Goal: Transaction & Acquisition: Purchase product/service

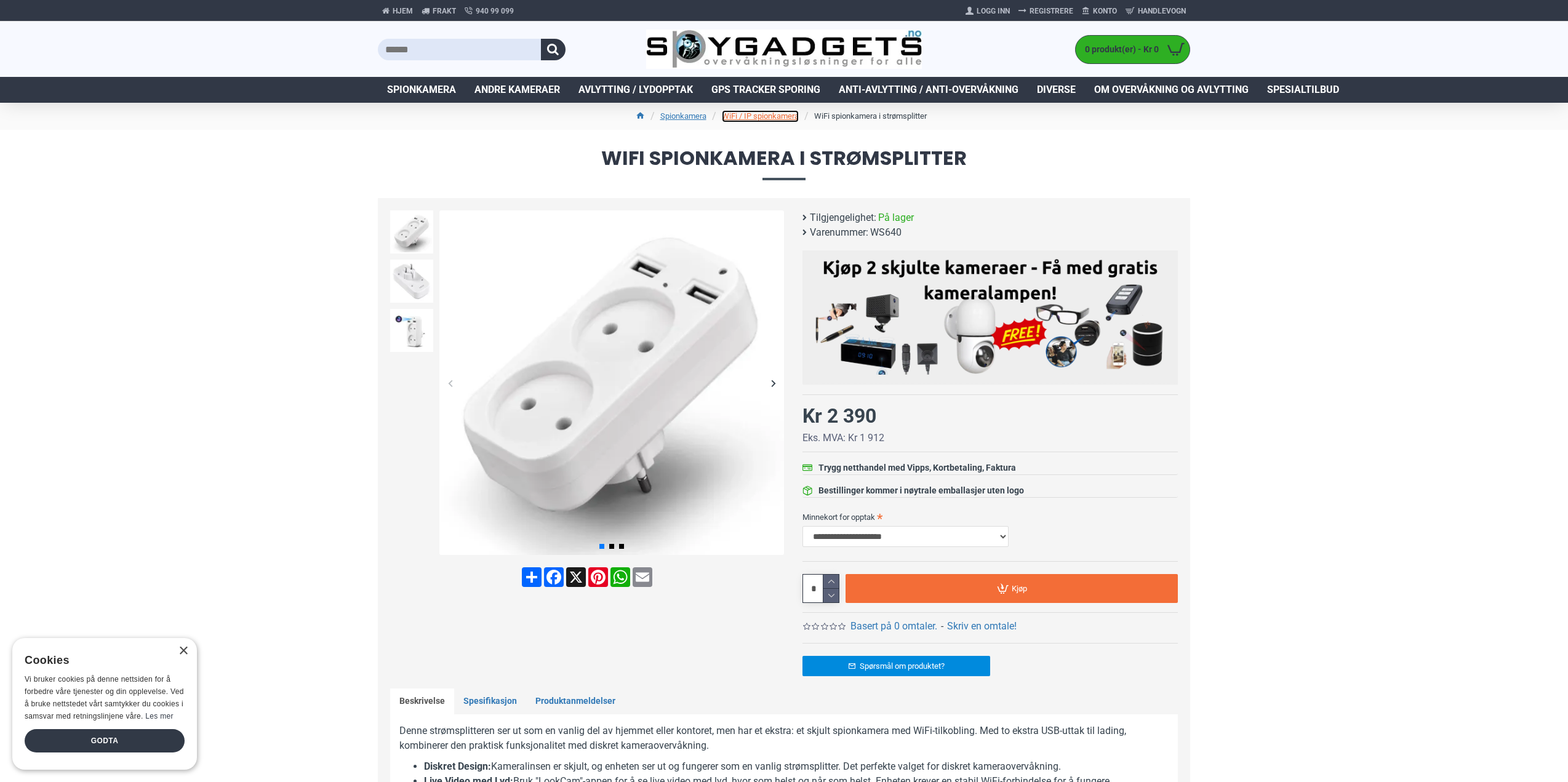
click at [775, 117] on link "WiFi / IP spionkamera" at bounding box center [760, 116] width 77 height 13
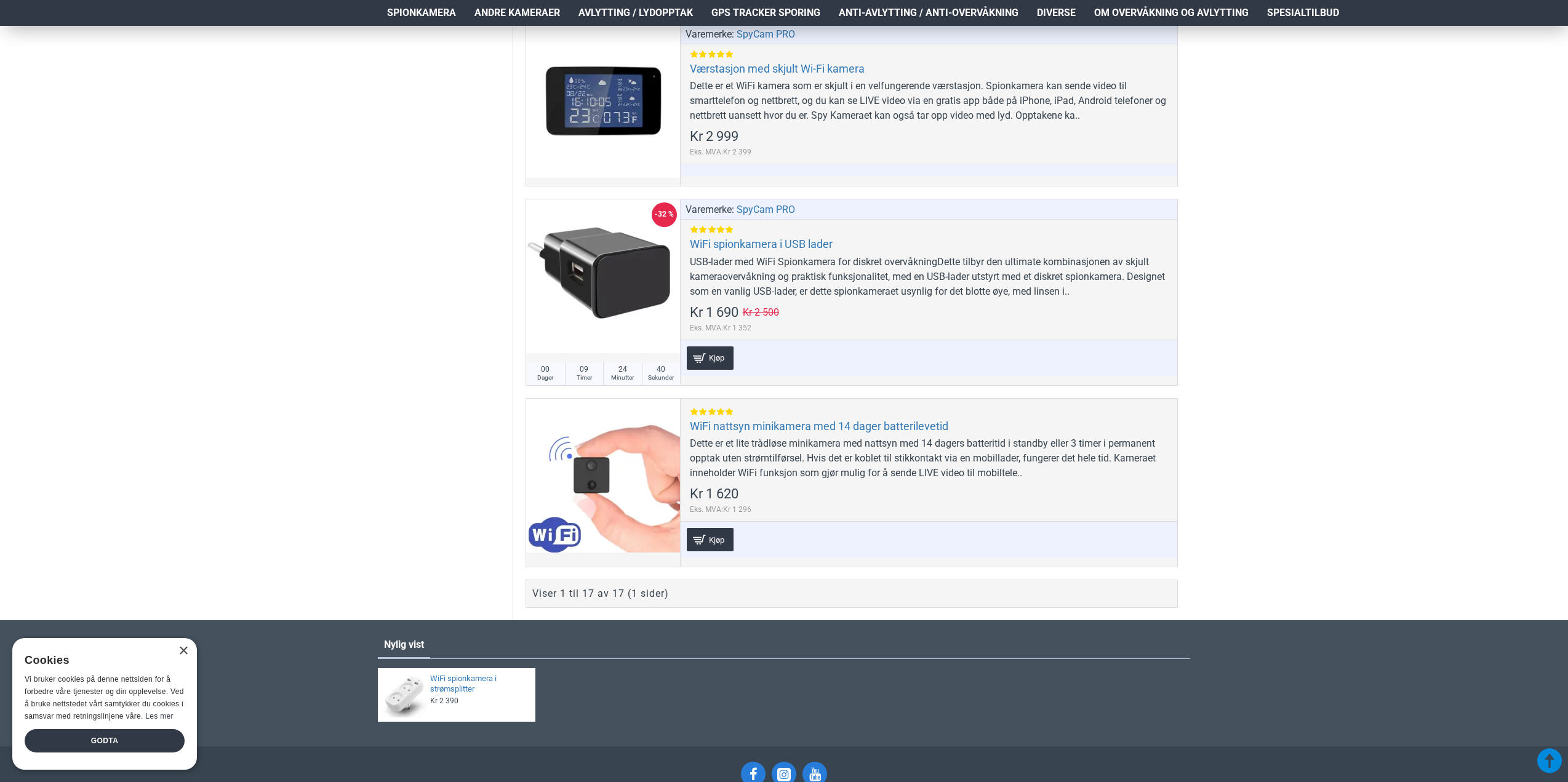
scroll to position [3139, 0]
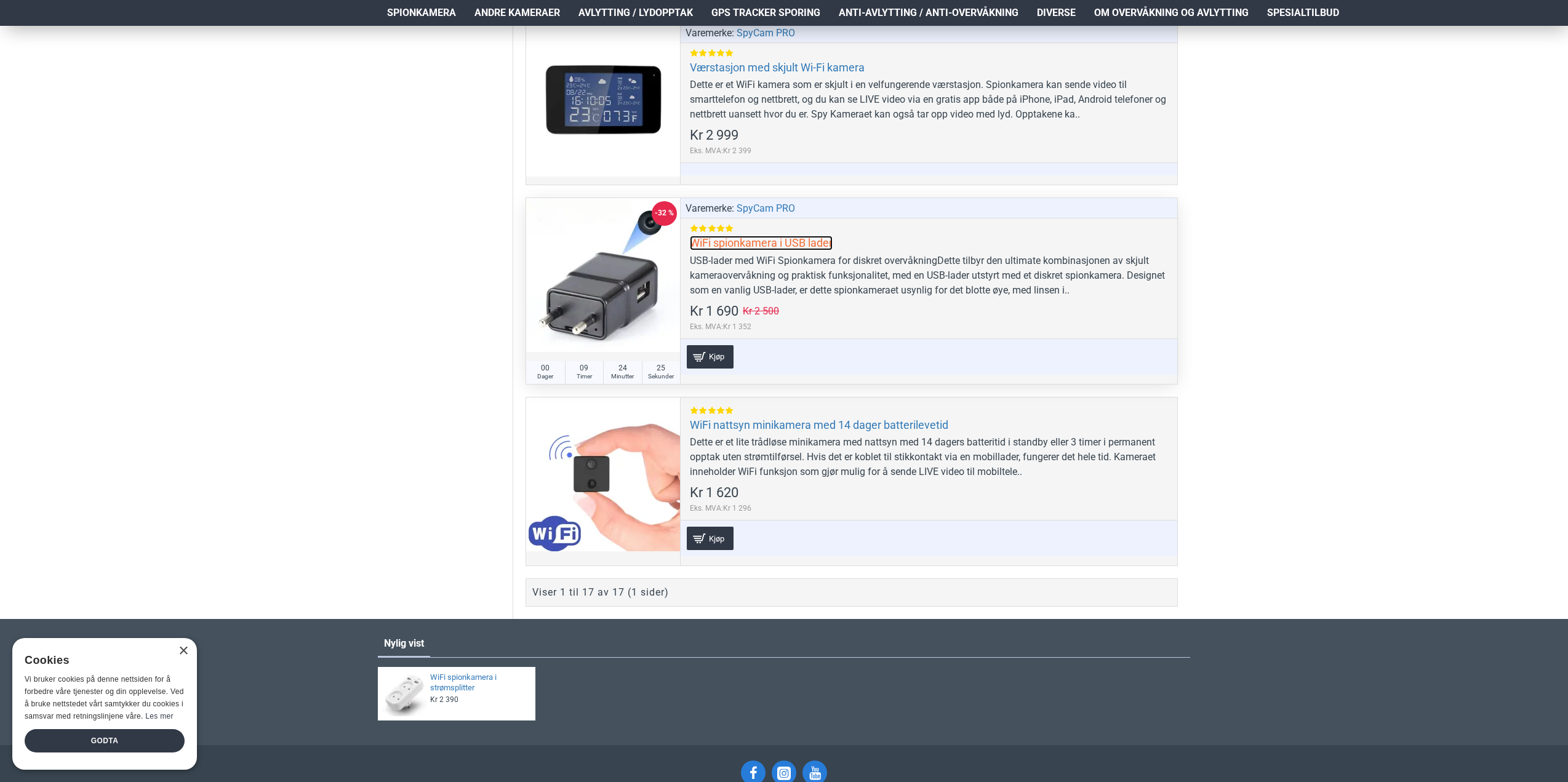
click at [767, 238] on link "WiFi spionkamera i USB lader" at bounding box center [761, 243] width 143 height 14
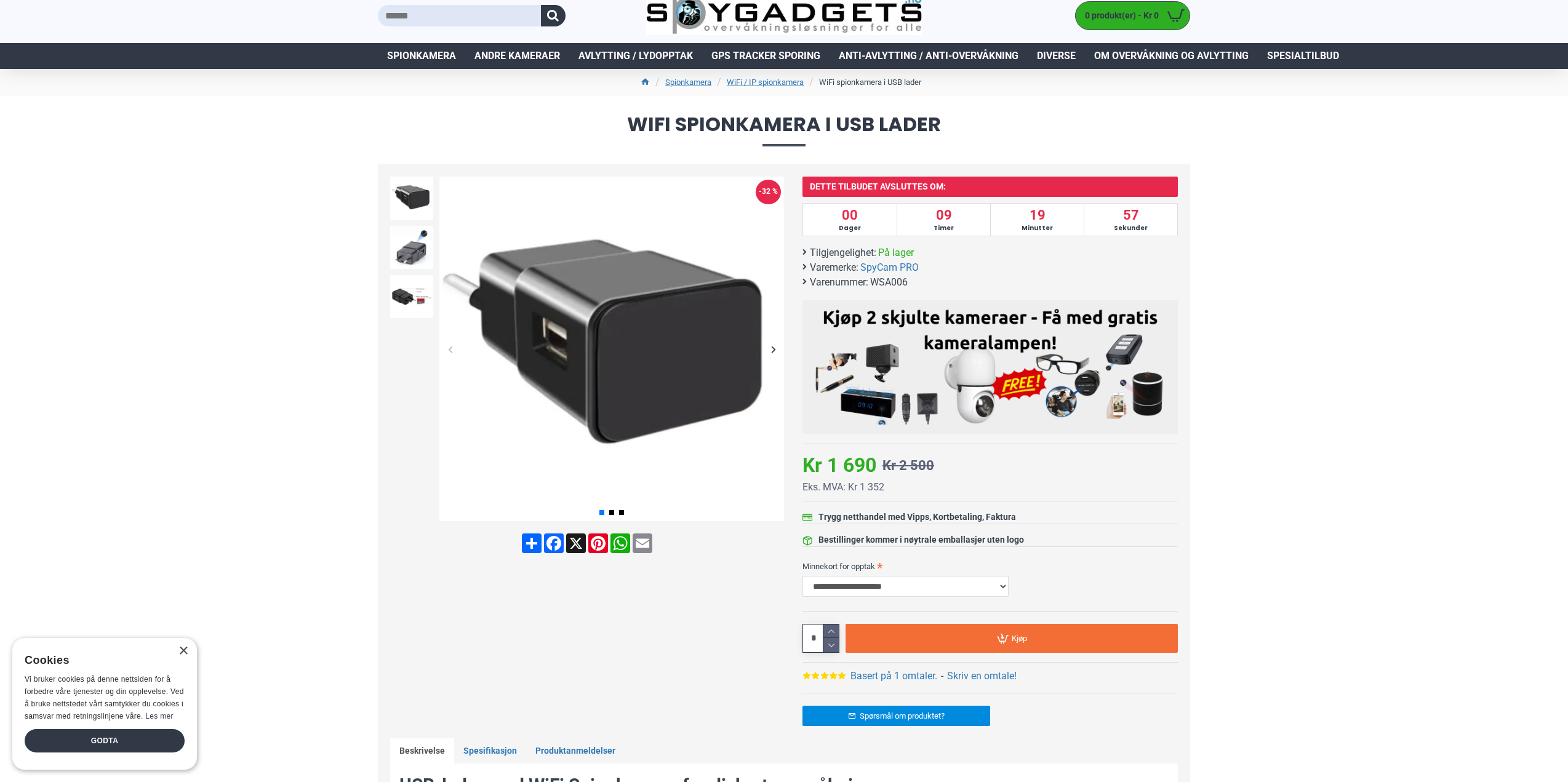
scroll to position [62, 0]
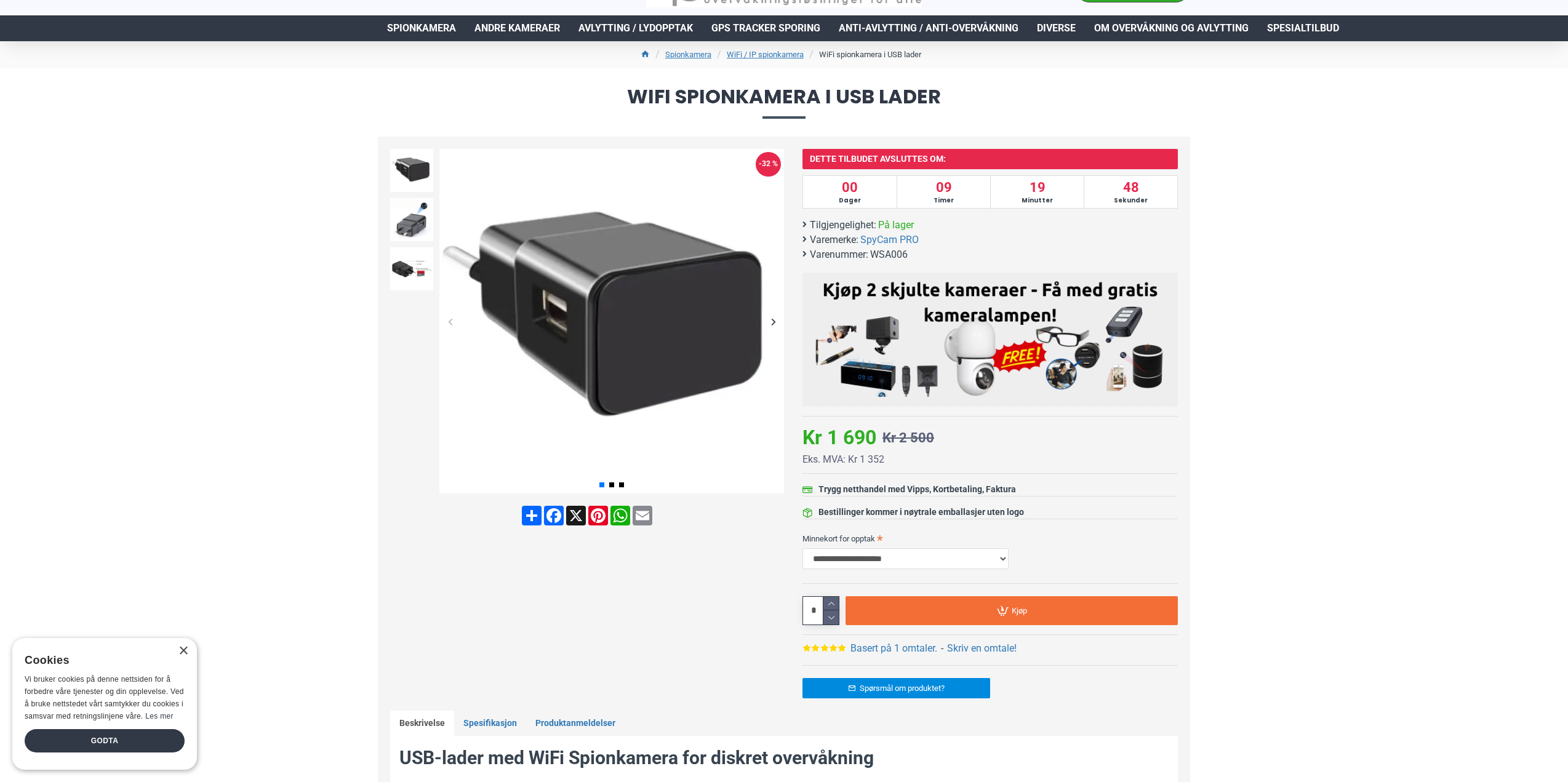
click at [778, 323] on div "Next slide" at bounding box center [774, 322] width 22 height 22
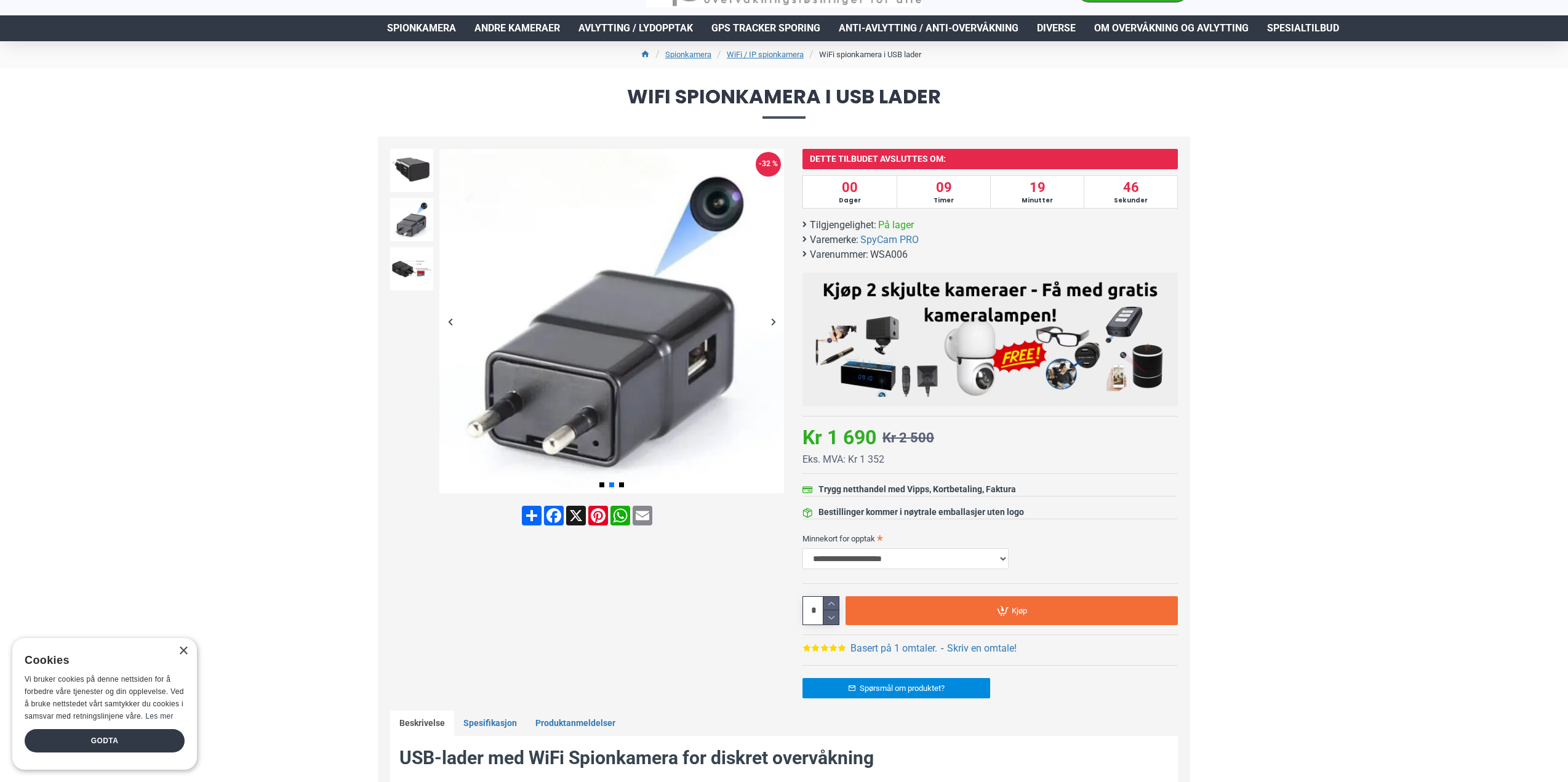
click at [778, 323] on div "Next slide" at bounding box center [774, 322] width 22 height 22
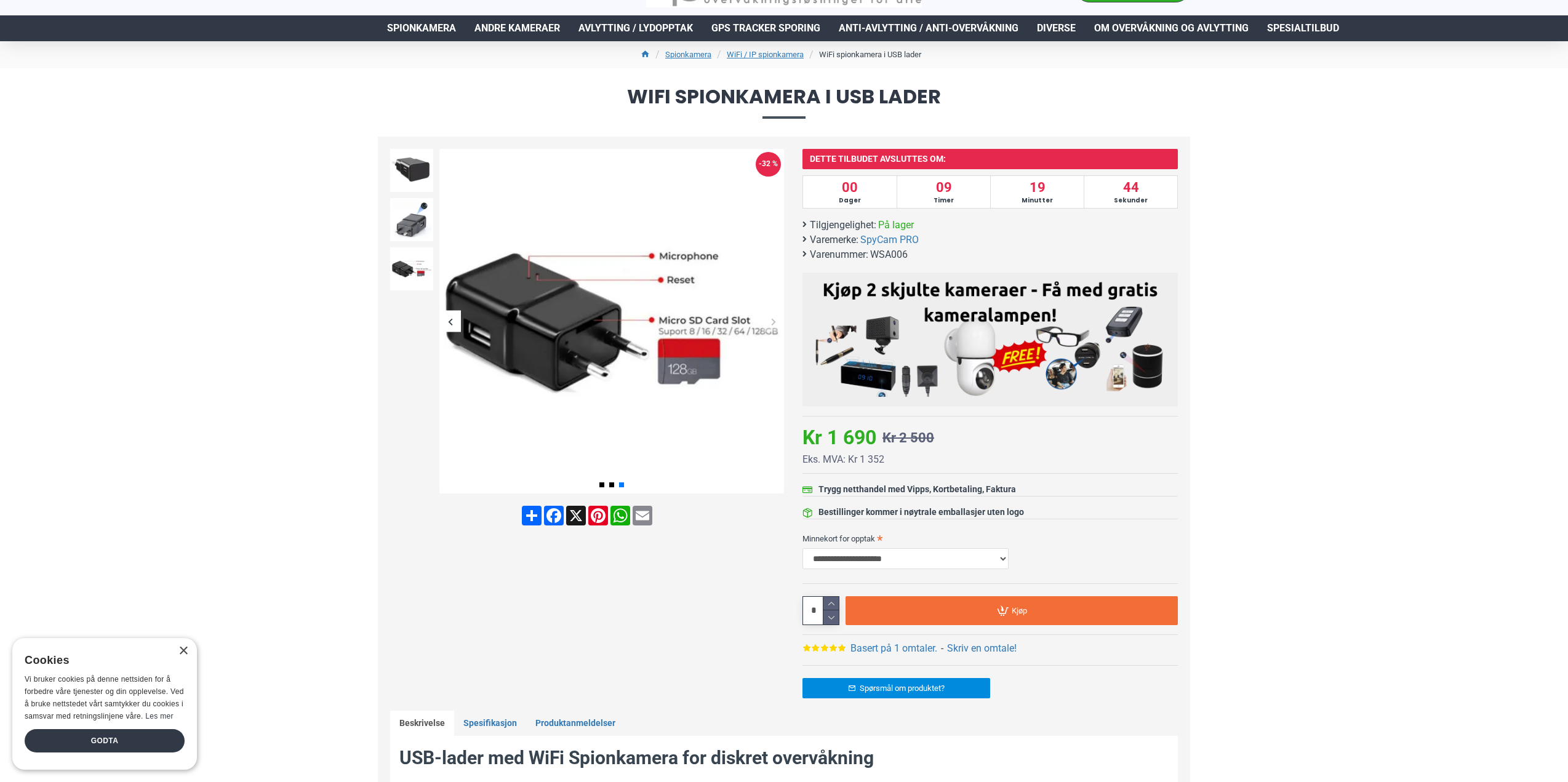
click at [778, 323] on div "Next slide" at bounding box center [774, 322] width 22 height 22
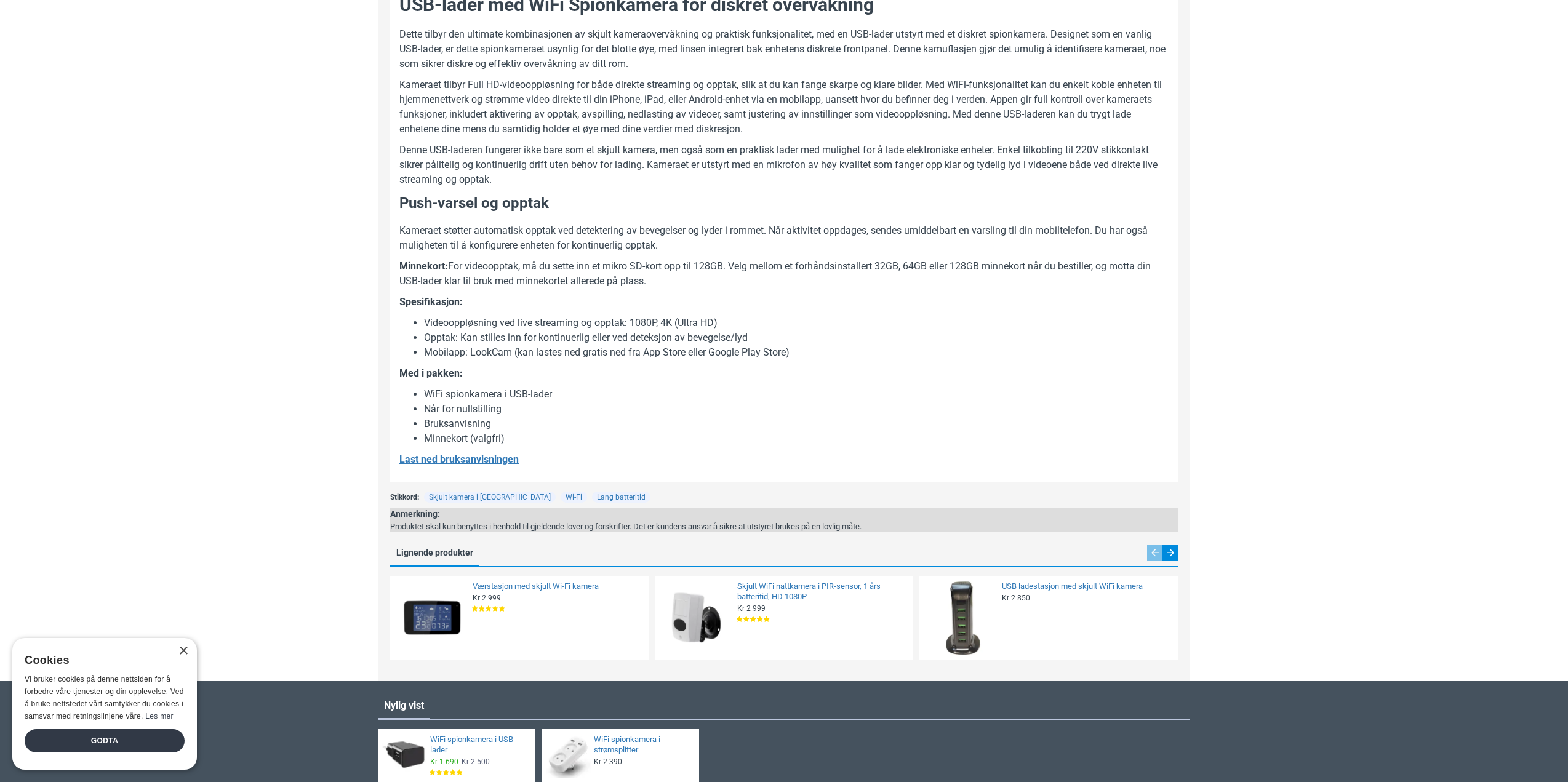
scroll to position [0, 0]
